Goal: Task Accomplishment & Management: Complete application form

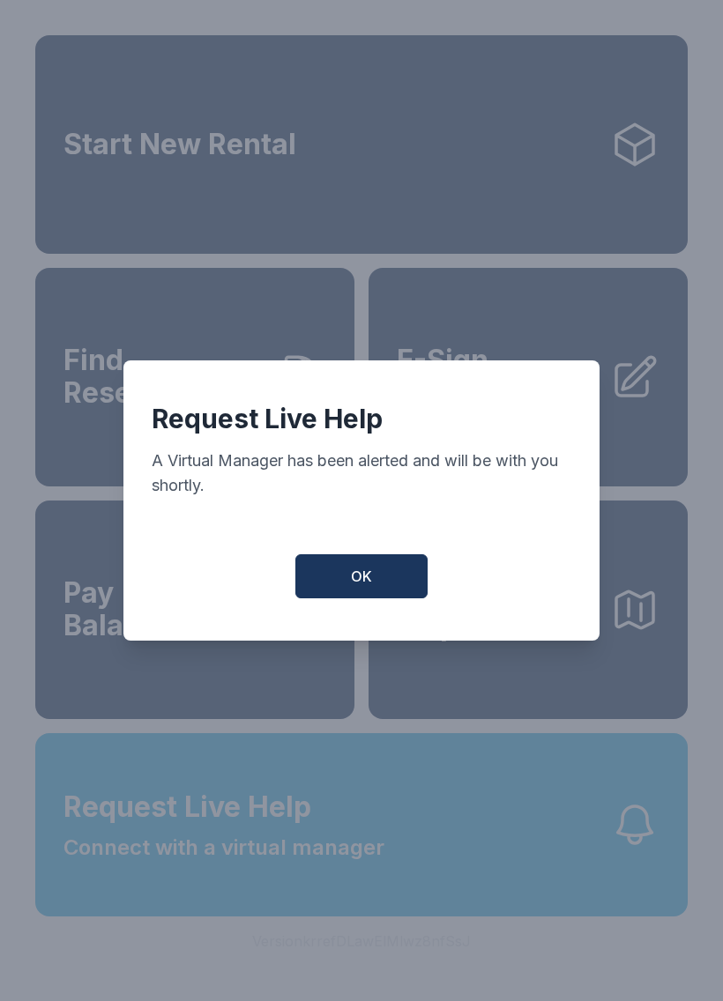
click at [389, 594] on button "OK" at bounding box center [361, 576] width 132 height 44
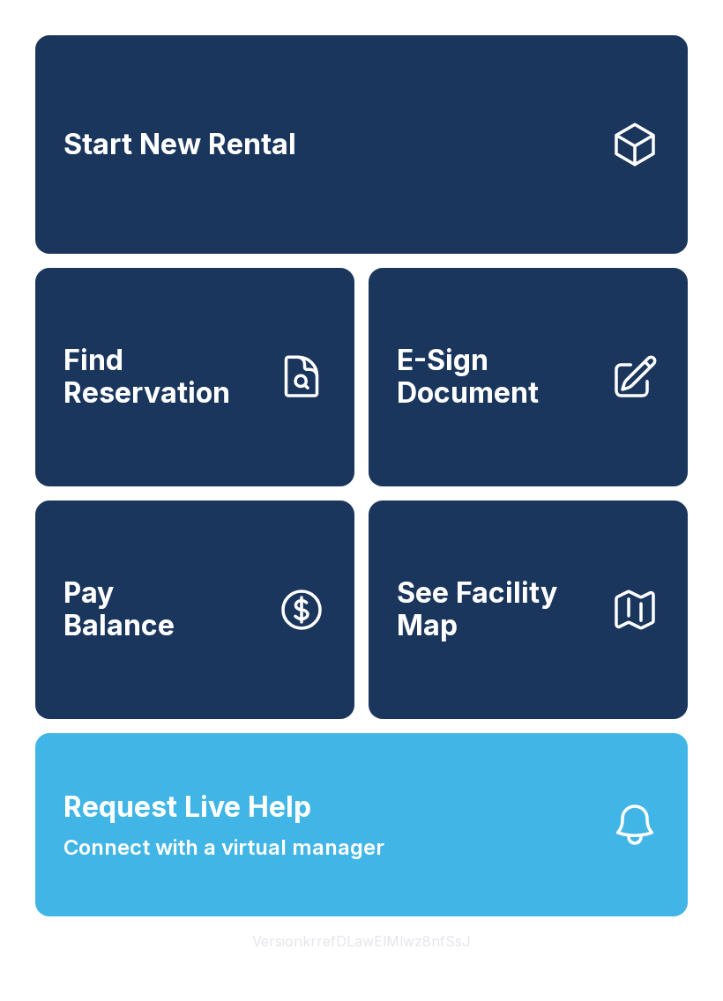
click at [563, 400] on span "E-Sign Document" at bounding box center [496, 377] width 199 height 64
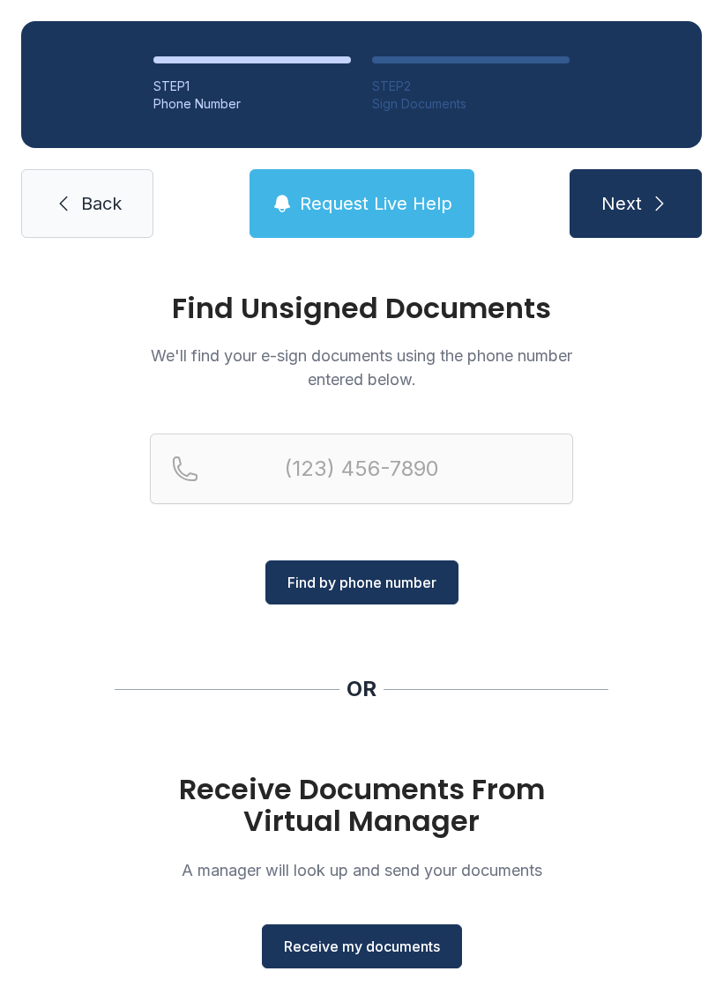
click at [401, 947] on span "Receive my documents" at bounding box center [362, 946] width 156 height 21
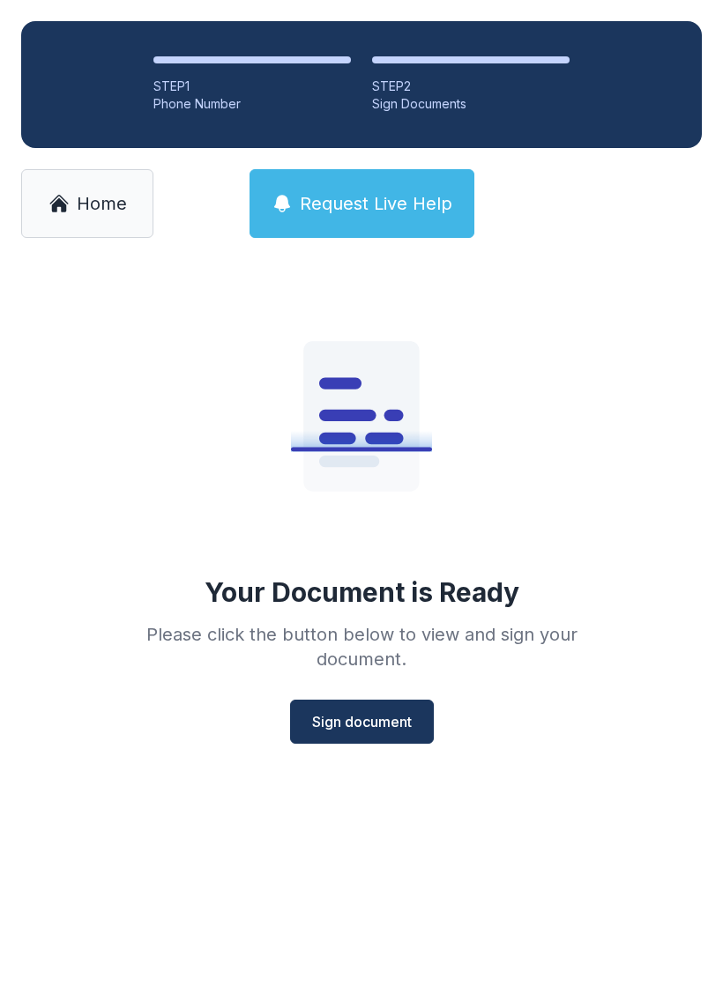
click at [407, 722] on span "Sign document" at bounding box center [362, 721] width 100 height 21
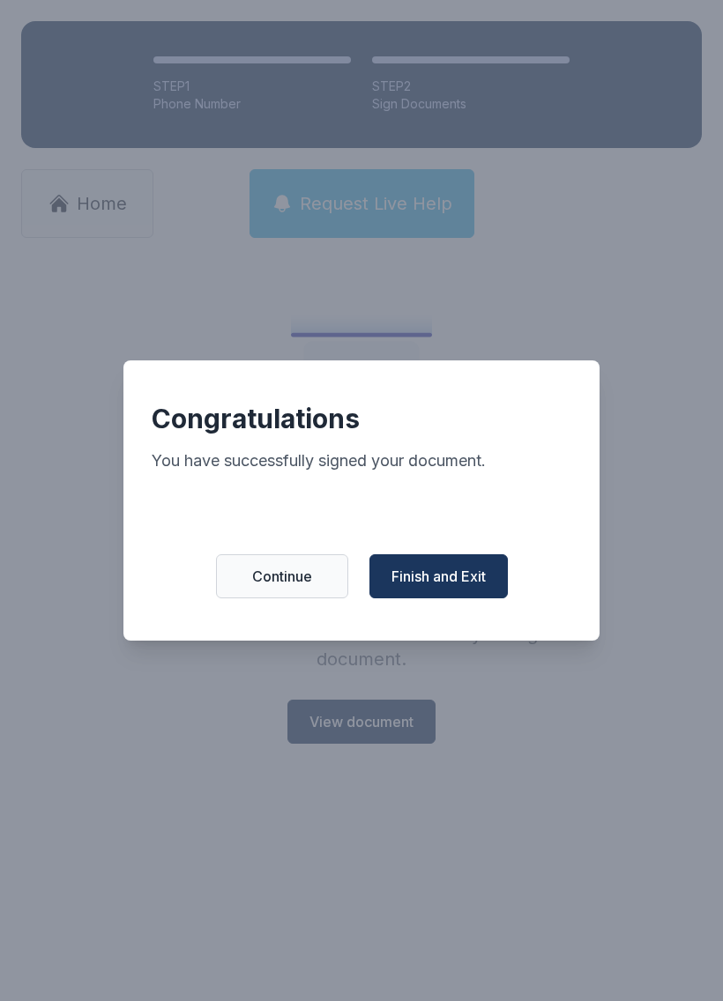
click at [463, 581] on span "Finish and Exit" at bounding box center [438, 576] width 94 height 21
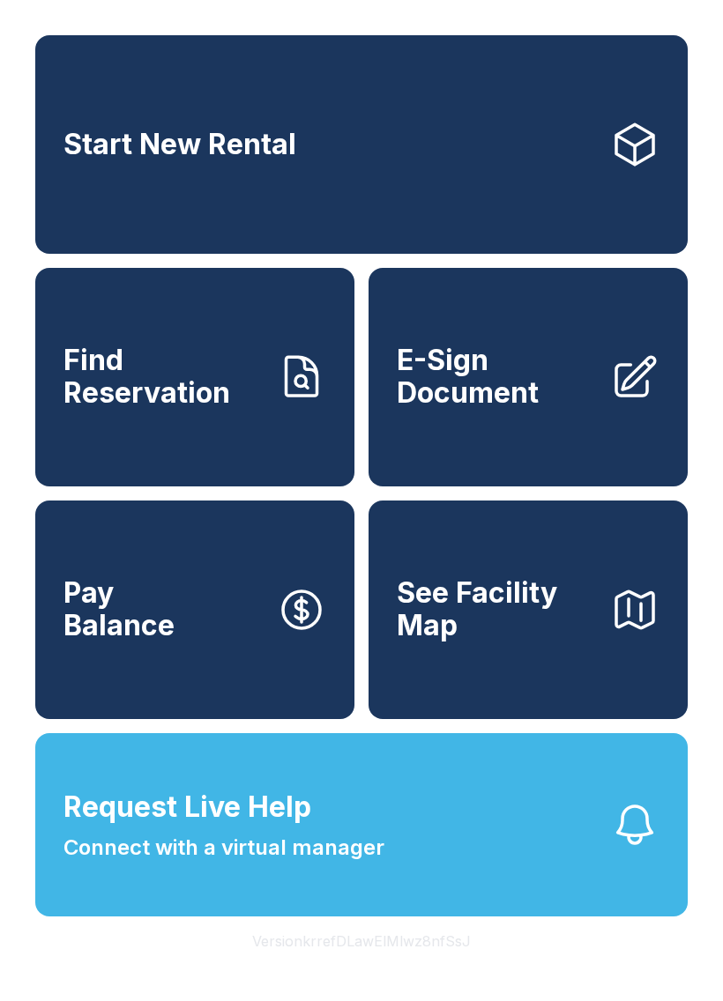
click at [545, 396] on span "E-Sign Document" at bounding box center [496, 377] width 199 height 64
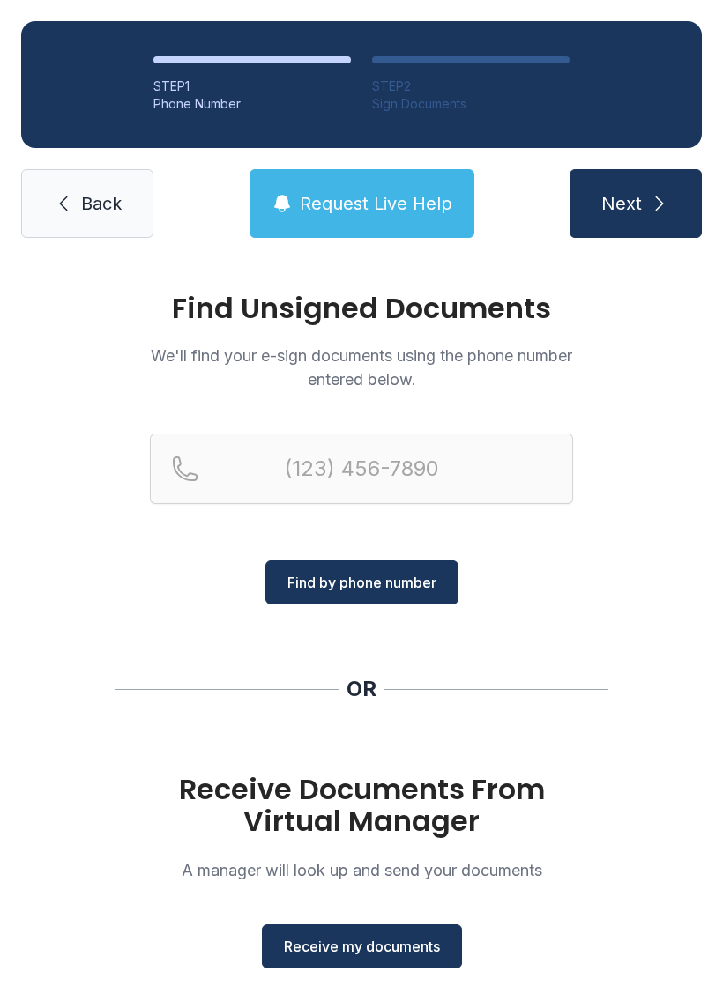
click at [386, 941] on span "Receive my documents" at bounding box center [362, 946] width 156 height 21
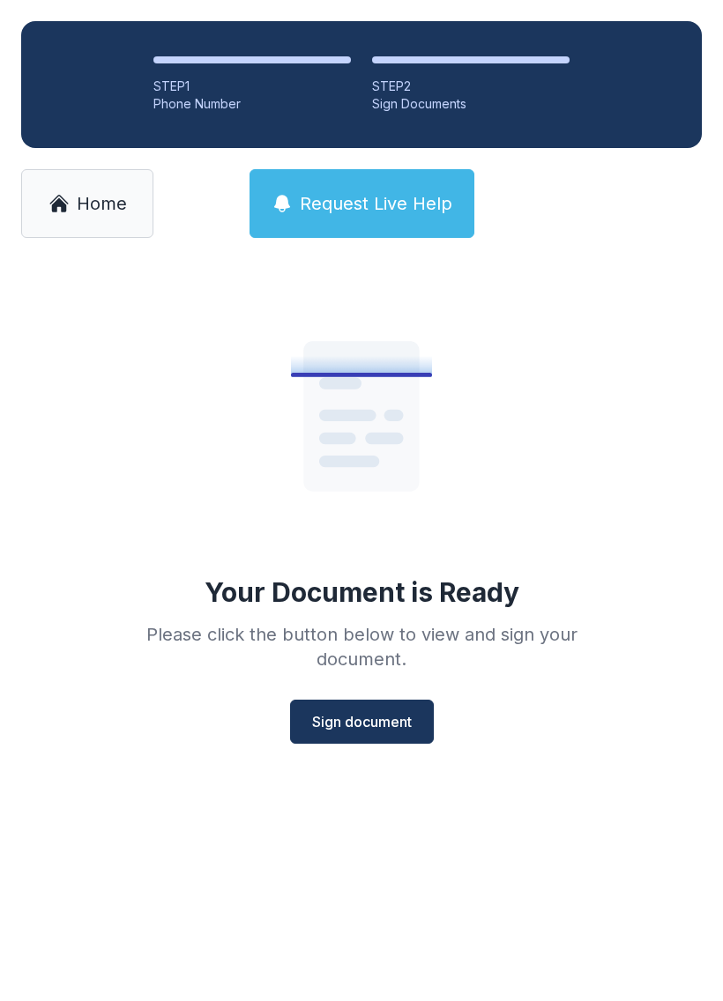
click at [352, 713] on span "Sign document" at bounding box center [362, 721] width 100 height 21
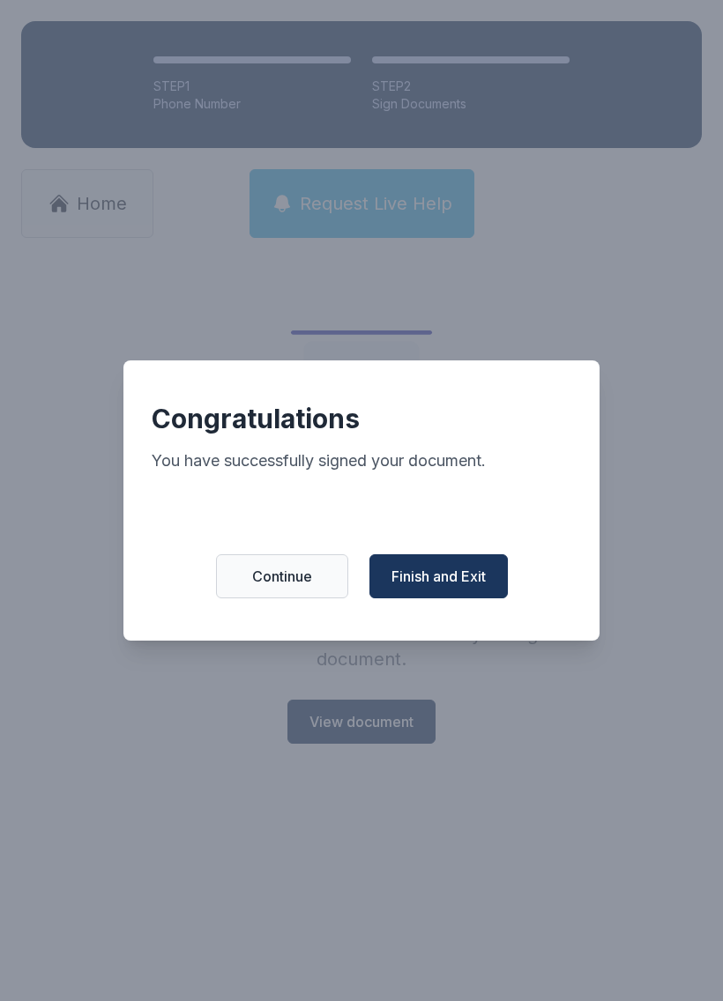
click at [440, 579] on span "Finish and Exit" at bounding box center [438, 576] width 94 height 21
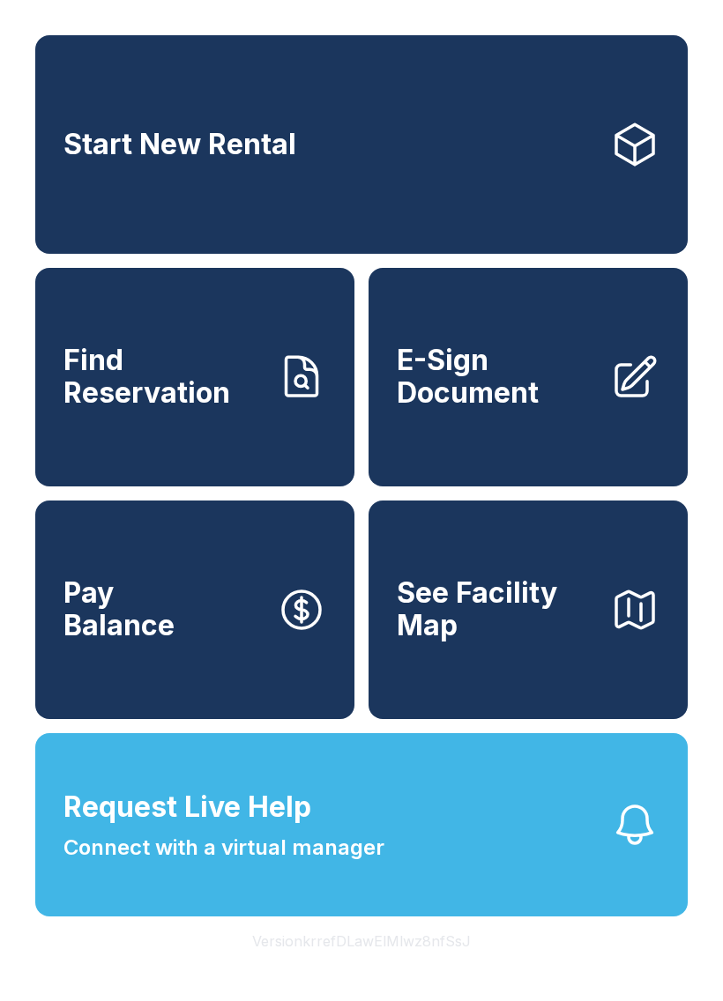
click at [523, 391] on span "E-Sign Document" at bounding box center [496, 377] width 199 height 64
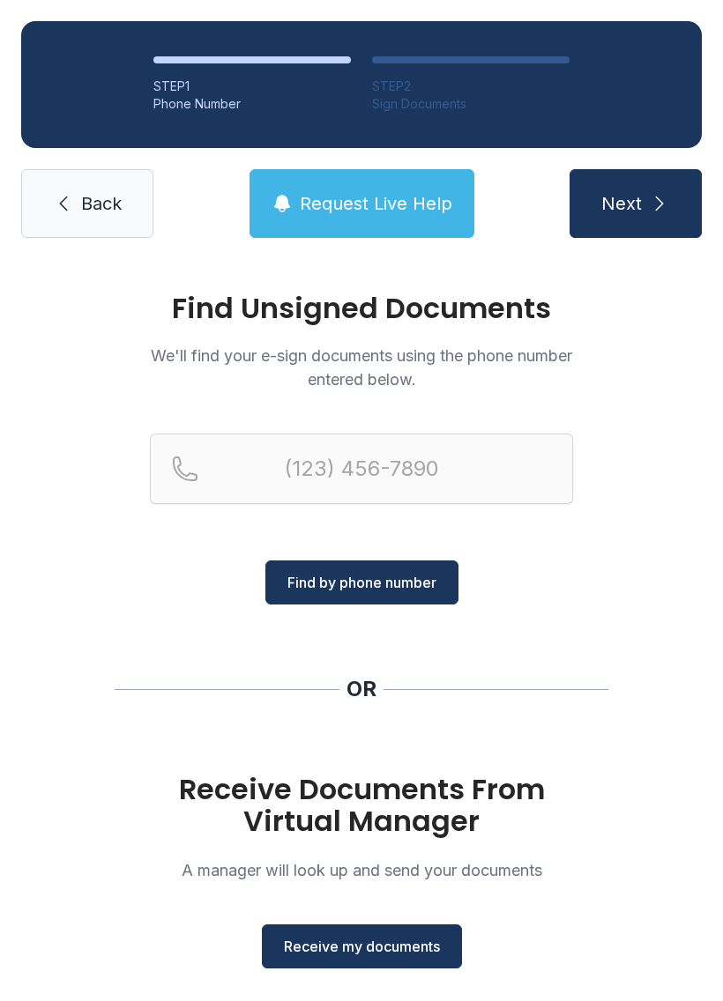
click at [389, 951] on span "Receive my documents" at bounding box center [362, 946] width 156 height 21
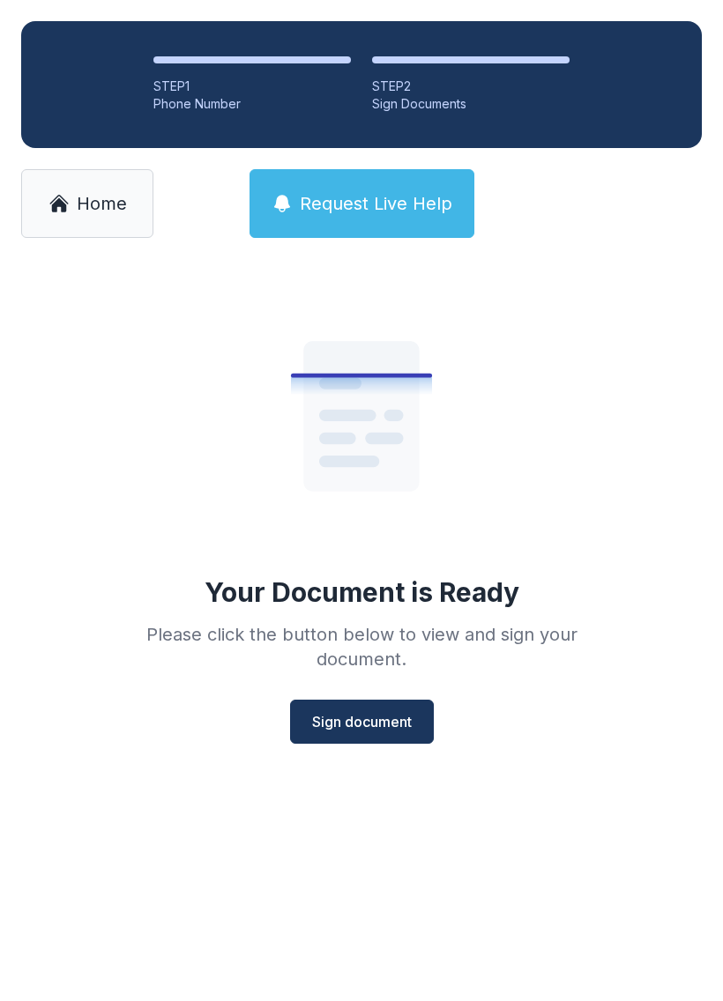
click at [360, 725] on span "Sign document" at bounding box center [362, 721] width 100 height 21
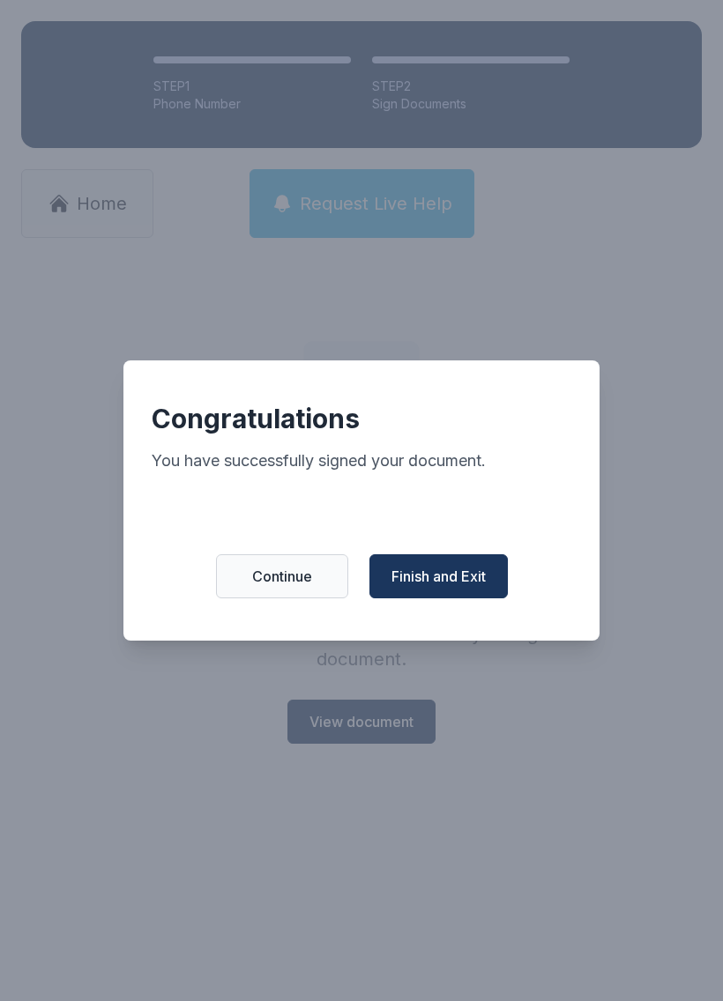
click at [431, 598] on button "Finish and Exit" at bounding box center [438, 576] width 138 height 44
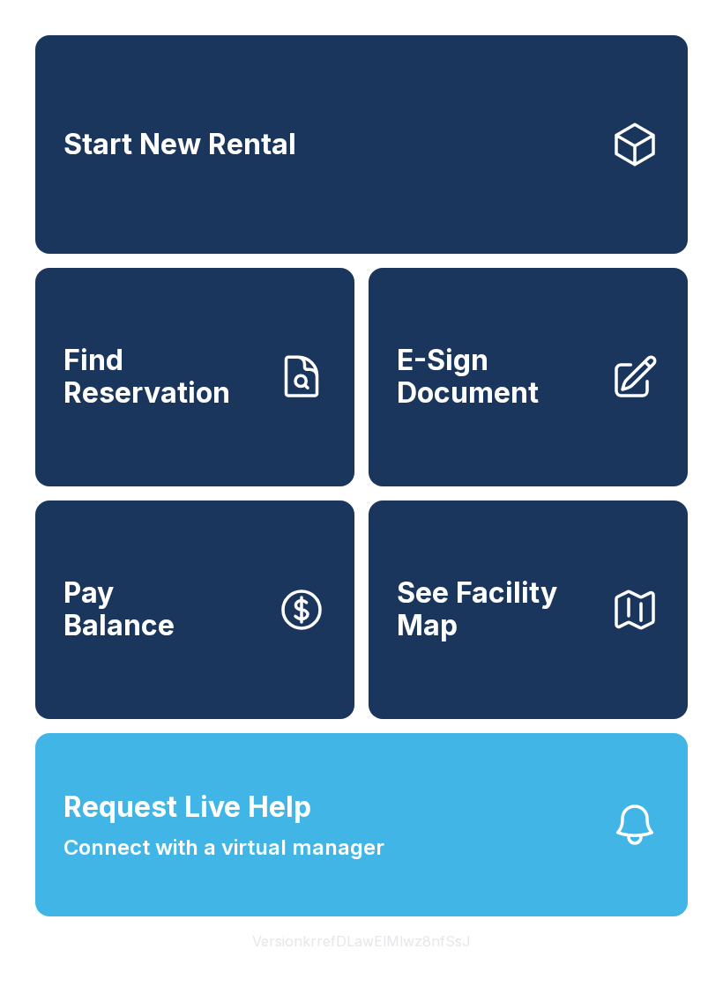
click at [439, 569] on button "See Facility Map" at bounding box center [527, 610] width 319 height 219
